Goal: Transaction & Acquisition: Purchase product/service

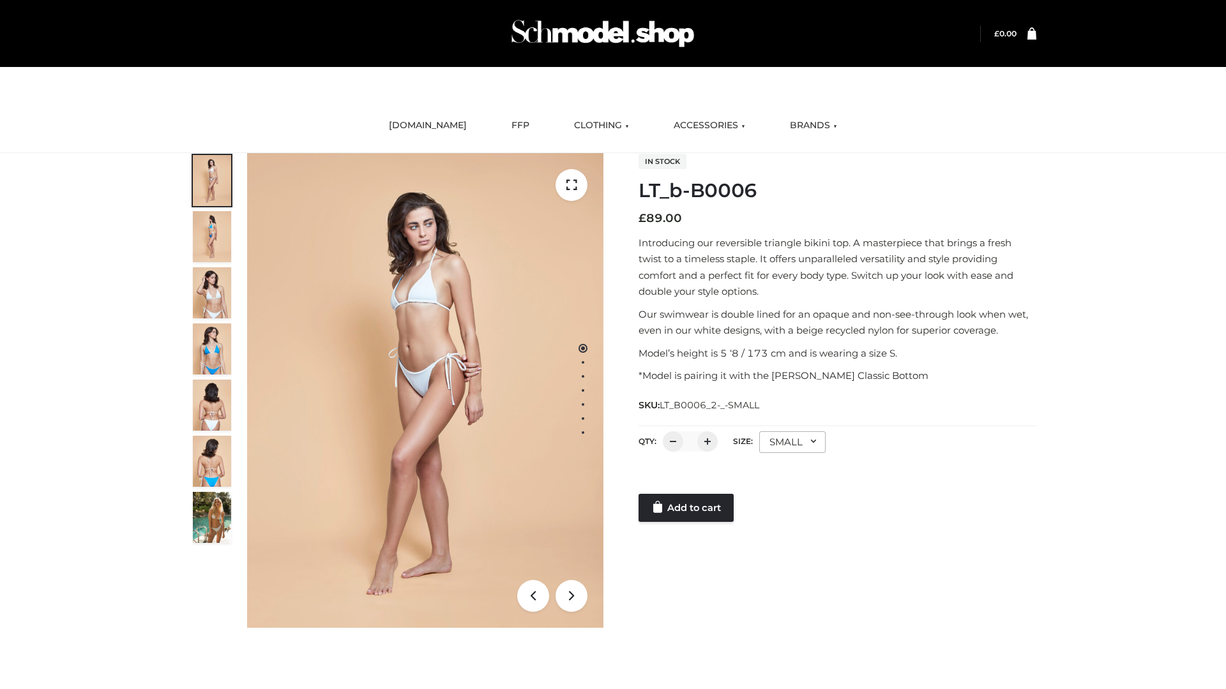
click at [687, 508] on link "Add to cart" at bounding box center [685, 508] width 95 height 28
